Goal: Task Accomplishment & Management: Manage account settings

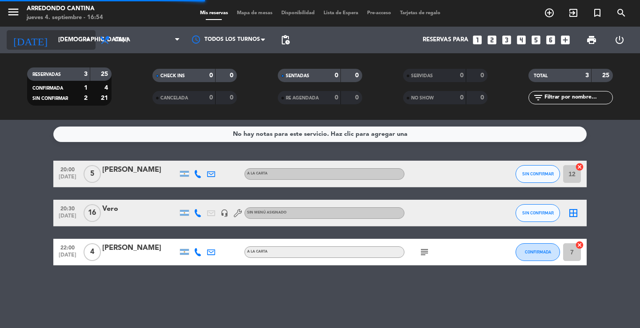
drag, startPoint x: 54, startPoint y: 28, endPoint x: 54, endPoint y: 43, distance: 15.1
click at [54, 28] on div "[DATE] [DEMOGRAPHIC_DATA] [DATE] arrow_drop_down" at bounding box center [51, 40] width 89 height 27
click at [56, 44] on input "[DEMOGRAPHIC_DATA] [DATE]" at bounding box center [93, 40] width 78 height 16
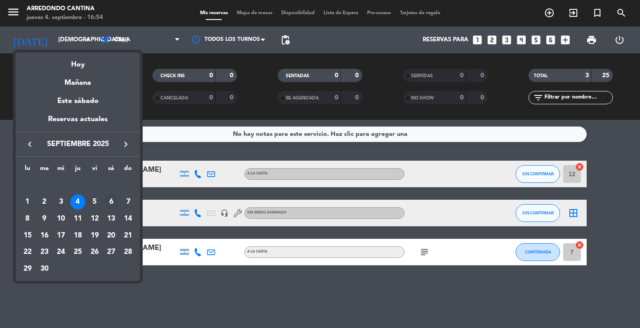
click at [112, 203] on div "6" at bounding box center [111, 202] width 15 height 15
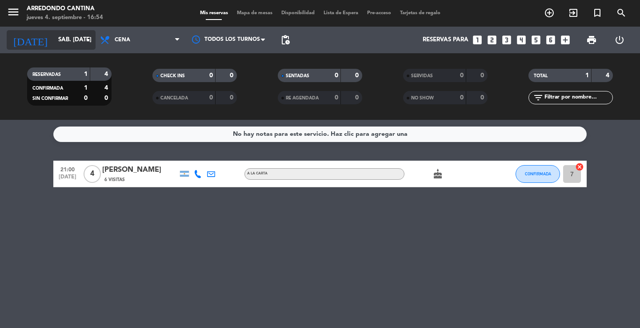
click at [60, 39] on input "sáb. [DATE]" at bounding box center [93, 40] width 78 height 16
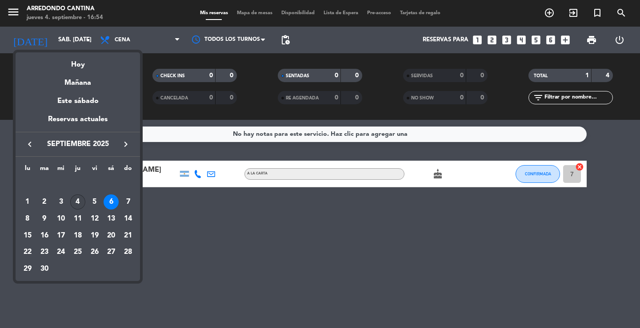
click at [79, 196] on div "4" at bounding box center [77, 202] width 15 height 15
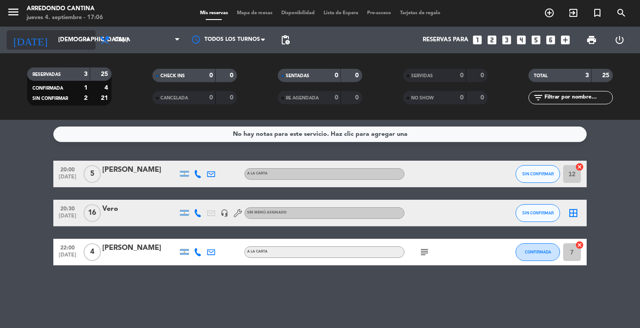
click at [55, 40] on input "[DEMOGRAPHIC_DATA] [DATE]" at bounding box center [93, 40] width 78 height 16
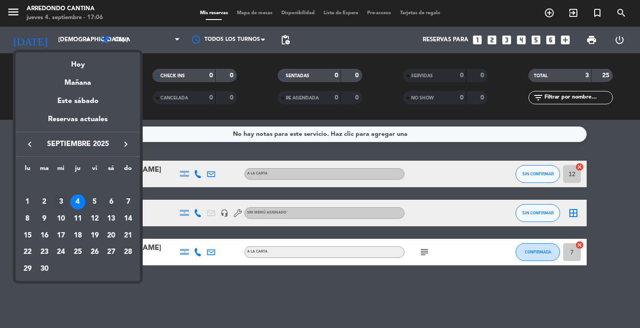
click at [65, 203] on div "3" at bounding box center [60, 202] width 15 height 15
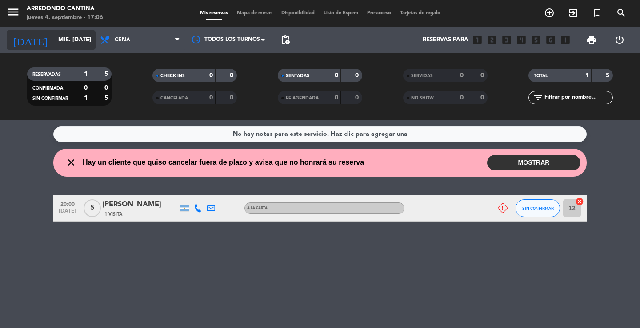
click at [57, 36] on input "mié. [DATE]" at bounding box center [93, 40] width 78 height 16
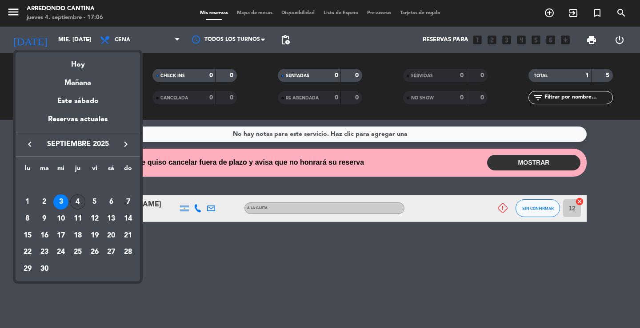
click at [76, 199] on div "4" at bounding box center [77, 202] width 15 height 15
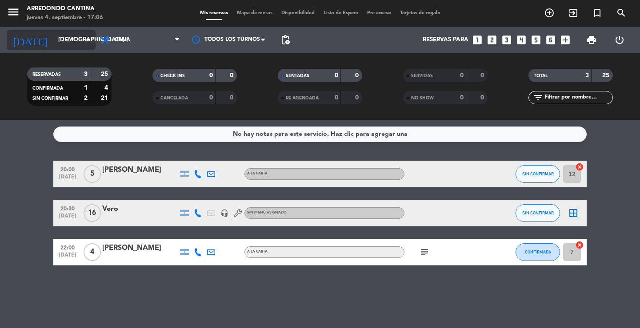
click at [54, 41] on input "[DEMOGRAPHIC_DATA] [DATE]" at bounding box center [93, 40] width 78 height 16
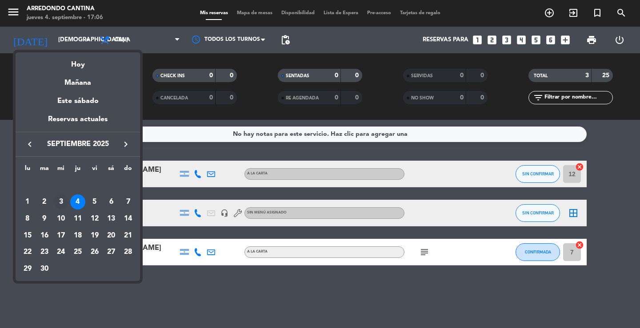
click at [63, 200] on div "3" at bounding box center [60, 202] width 15 height 15
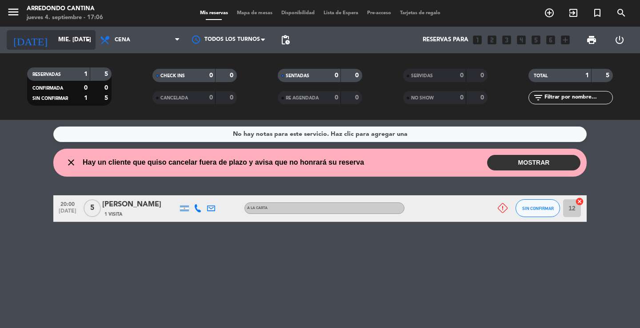
click at [79, 33] on input "mié. [DATE]" at bounding box center [93, 40] width 78 height 16
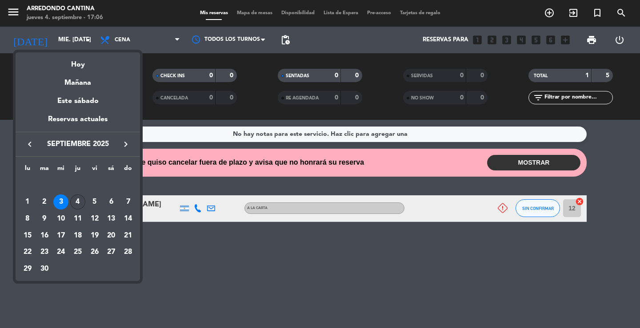
click at [81, 195] on div "4" at bounding box center [77, 202] width 15 height 15
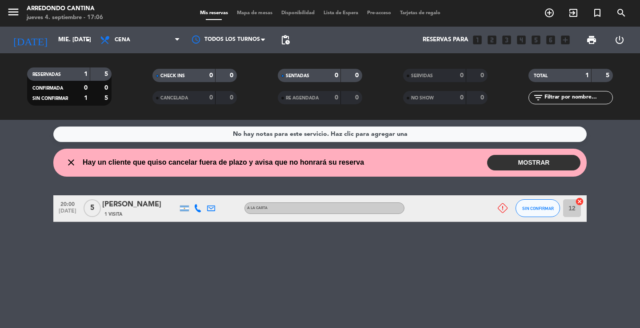
type input "[DEMOGRAPHIC_DATA] [DATE]"
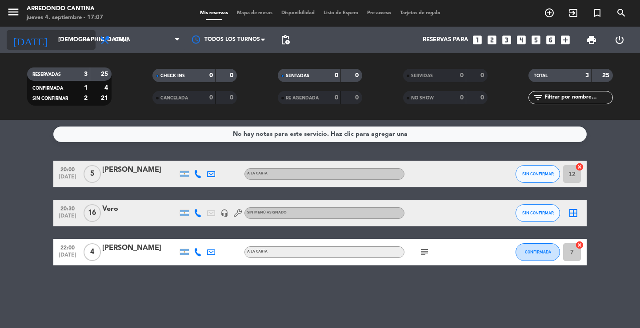
click at [54, 45] on input "[DEMOGRAPHIC_DATA] [DATE]" at bounding box center [93, 40] width 78 height 16
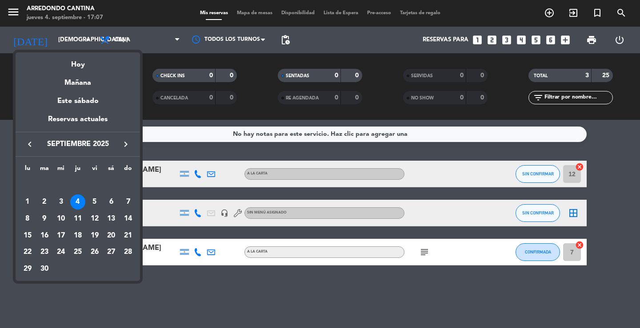
click at [155, 98] on div at bounding box center [320, 164] width 640 height 328
